Goal: Unclear: Browse casually

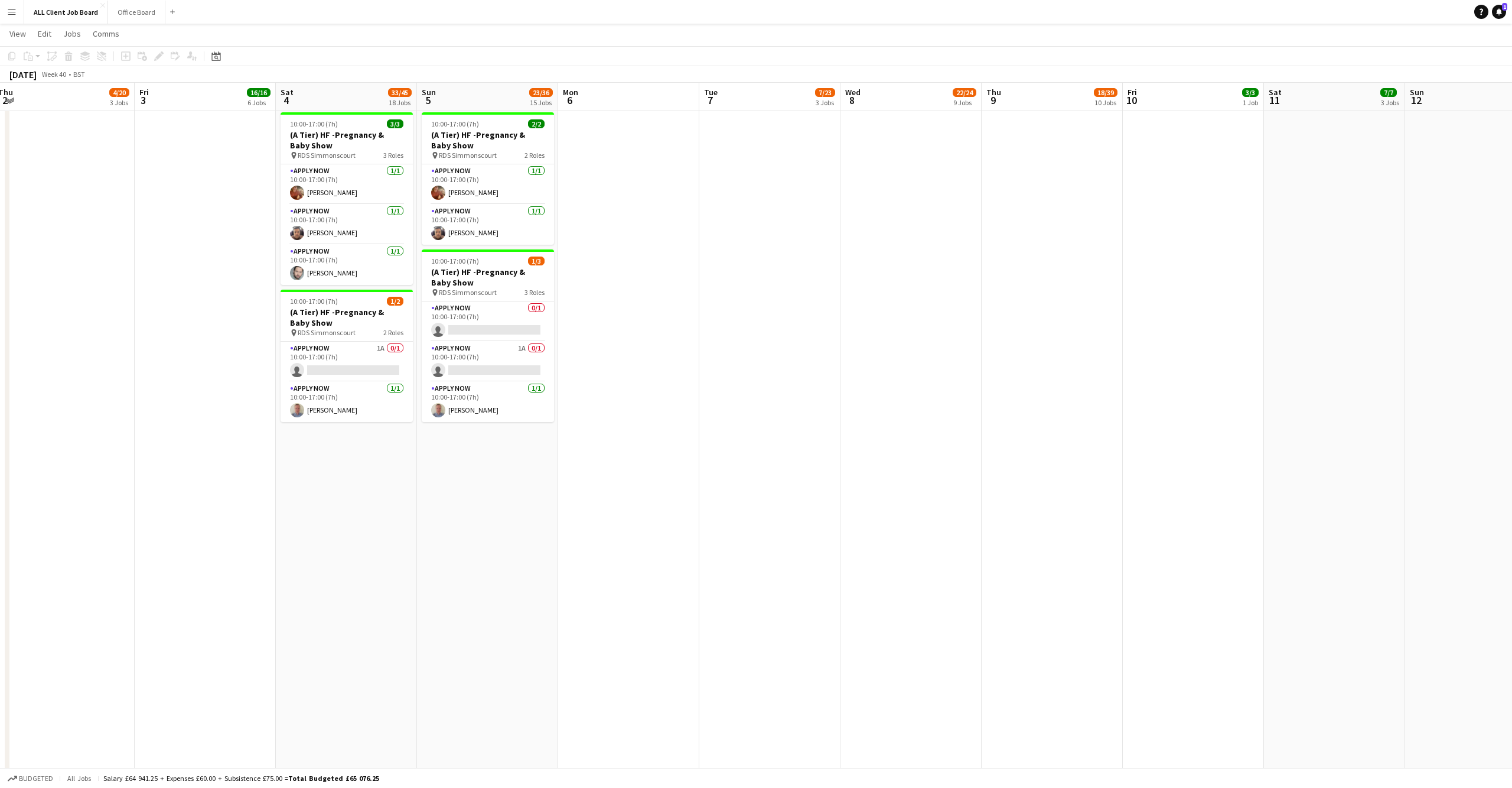
scroll to position [0, 297]
